Goal: Navigation & Orientation: Understand site structure

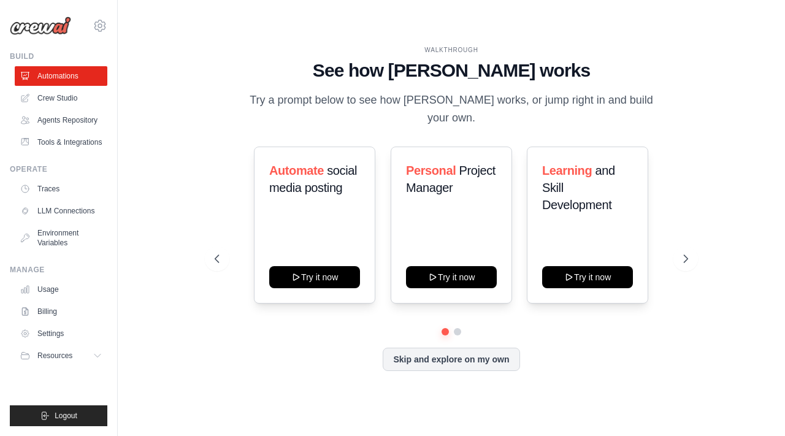
click at [719, 75] on div "WALKTHROUGH See how CrewAI works Try a prompt below to see how CrewAI works, or…" at bounding box center [451, 217] width 628 height 411
click at [63, 99] on link "Crew Studio" at bounding box center [62, 98] width 93 height 20
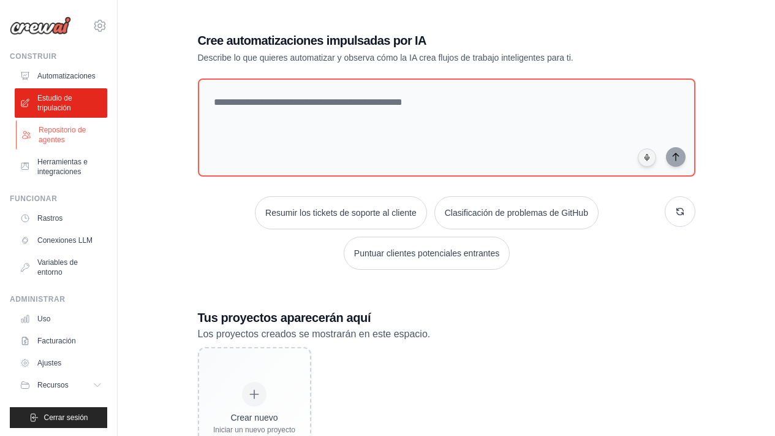
click at [65, 139] on font "Repositorio de agentes" at bounding box center [71, 135] width 65 height 20
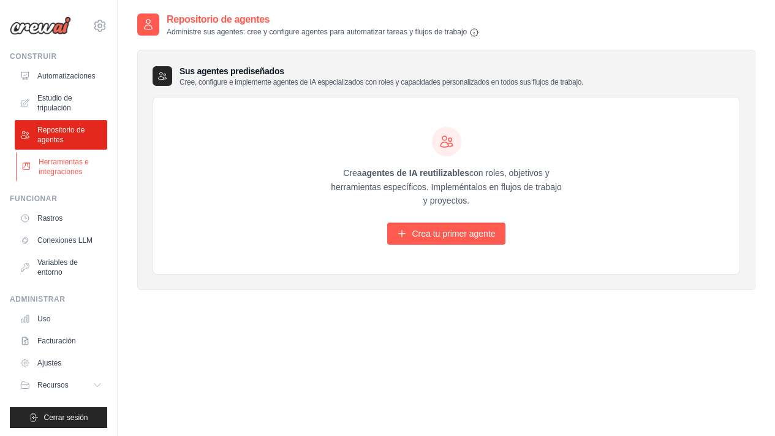
click at [56, 161] on font "Herramientas e integraciones" at bounding box center [64, 167] width 50 height 18
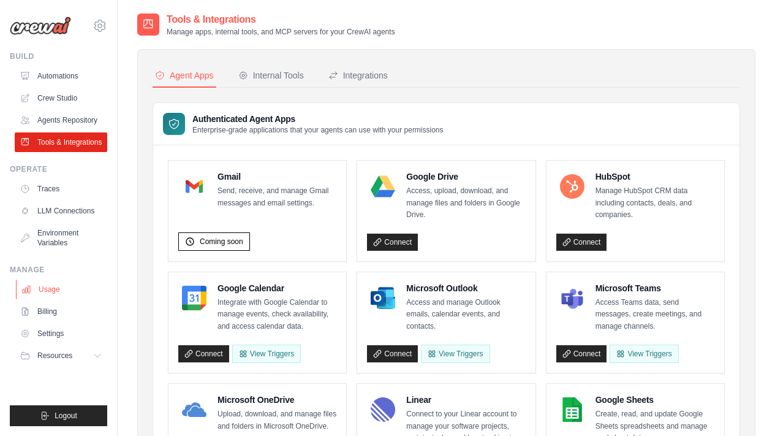
click at [45, 288] on link "Usage" at bounding box center [62, 289] width 93 height 20
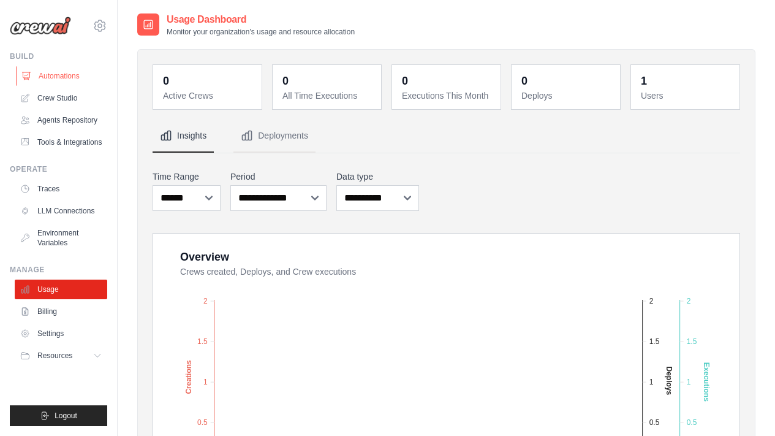
click at [67, 78] on link "Automations" at bounding box center [62, 76] width 93 height 20
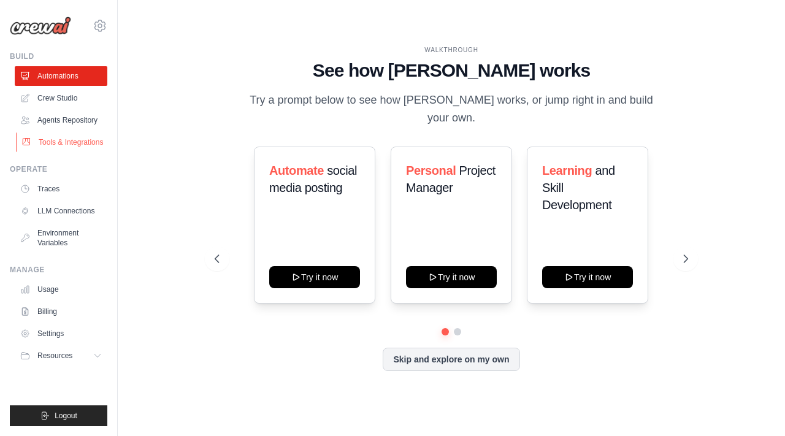
click at [55, 141] on link "Tools & Integrations" at bounding box center [62, 142] width 93 height 20
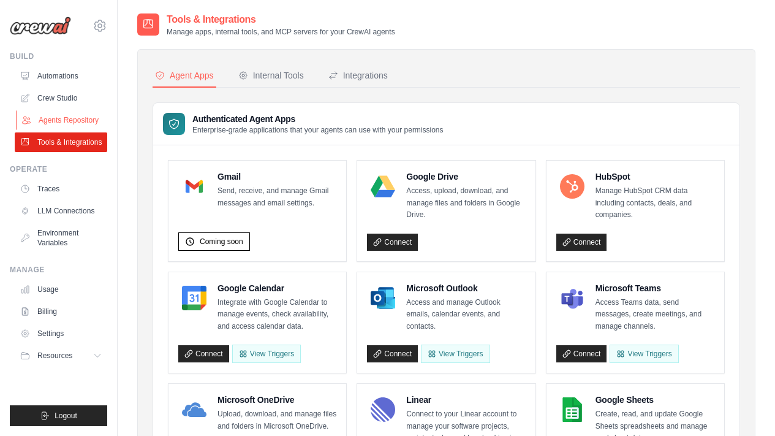
click at [56, 119] on link "Agents Repository" at bounding box center [62, 120] width 93 height 20
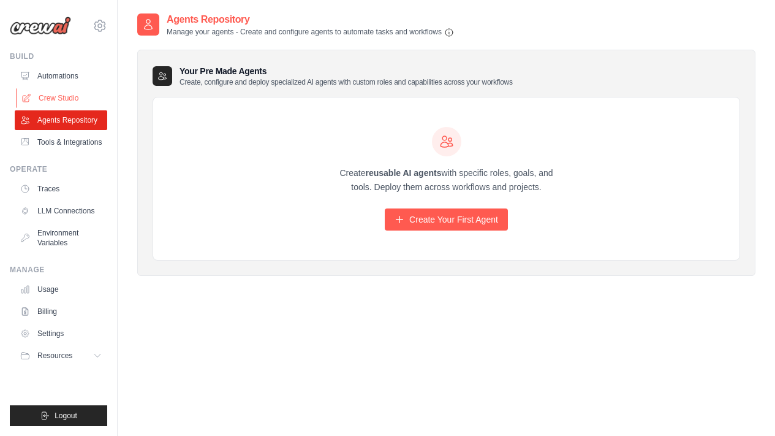
click at [60, 99] on link "Crew Studio" at bounding box center [62, 98] width 93 height 20
